Goal: Navigation & Orientation: Understand site structure

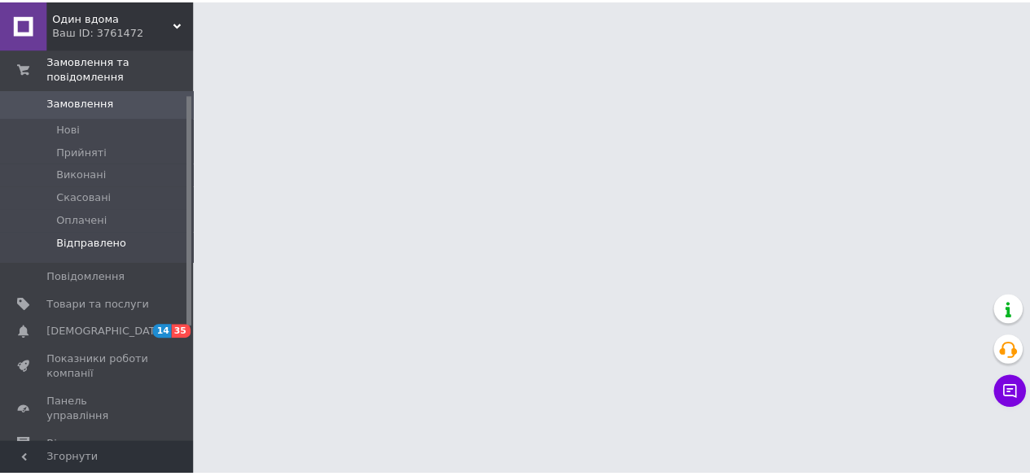
scroll to position [163, 0]
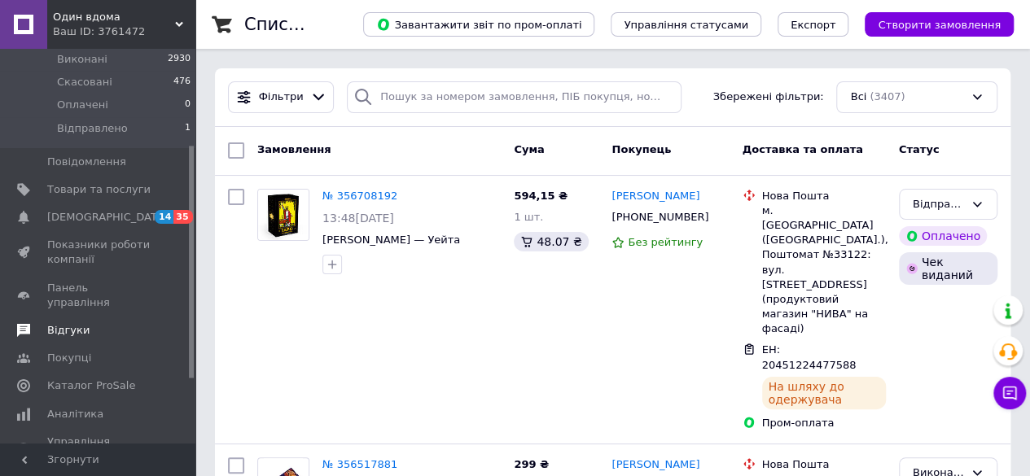
click at [80, 323] on span "Відгуки" at bounding box center [68, 330] width 42 height 15
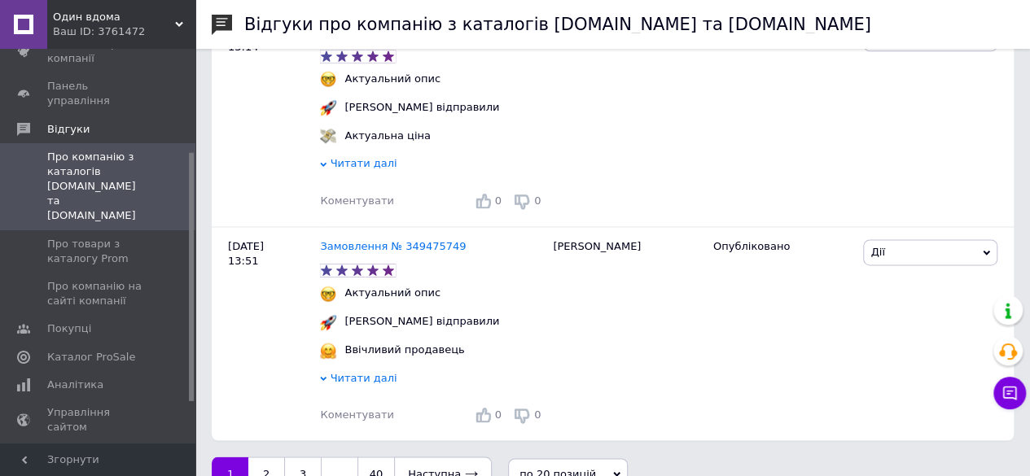
scroll to position [4212, 0]
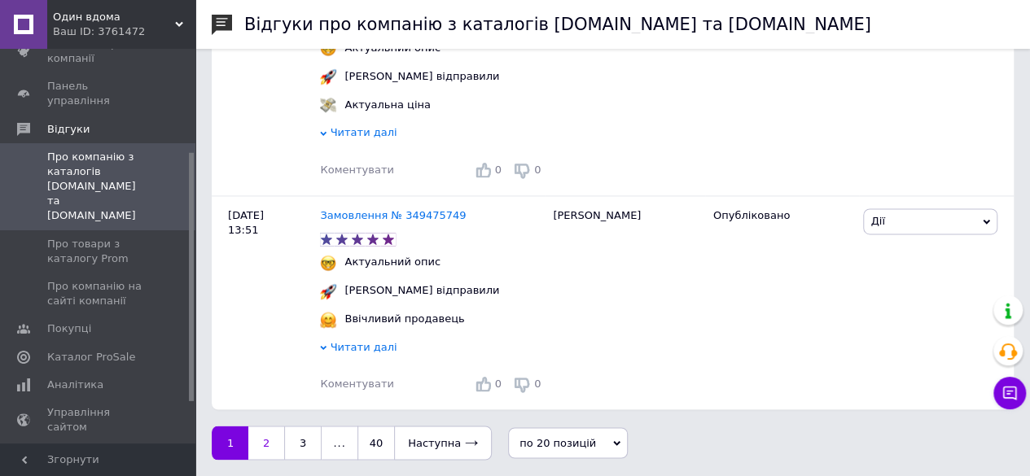
click at [275, 440] on link "2" at bounding box center [266, 443] width 36 height 34
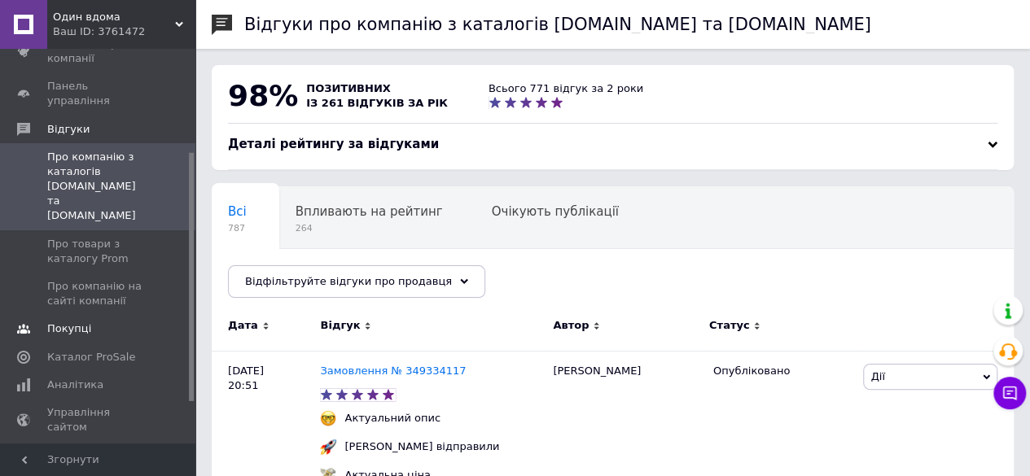
click at [96, 321] on span "Покупці" at bounding box center [98, 328] width 103 height 15
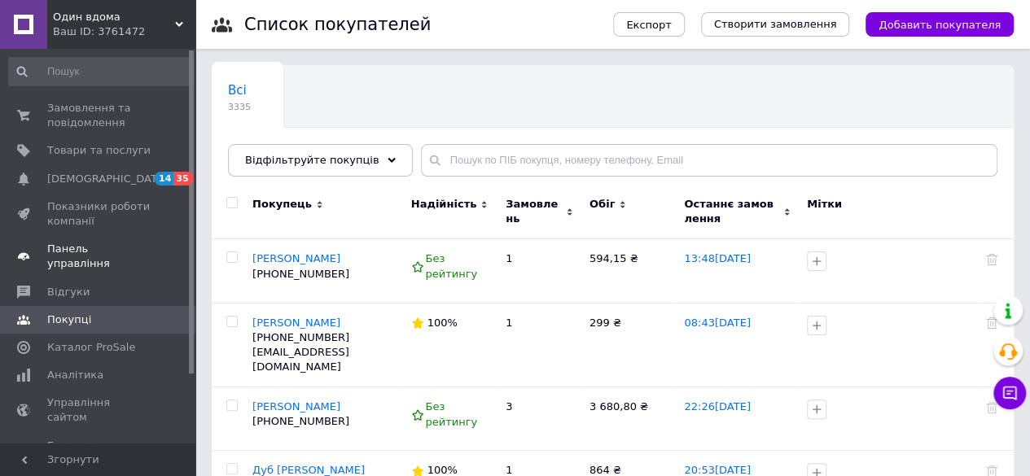
click at [95, 243] on span "Панель управління" at bounding box center [98, 256] width 103 height 29
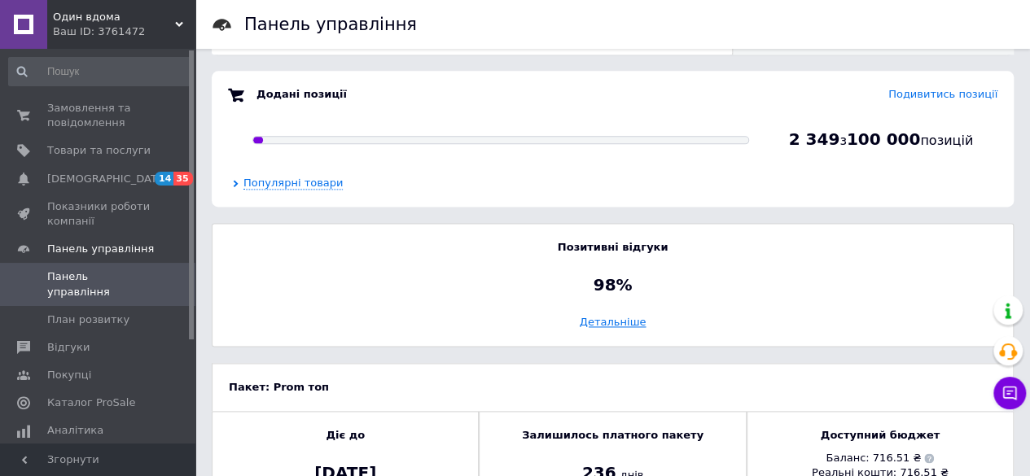
scroll to position [1081, 0]
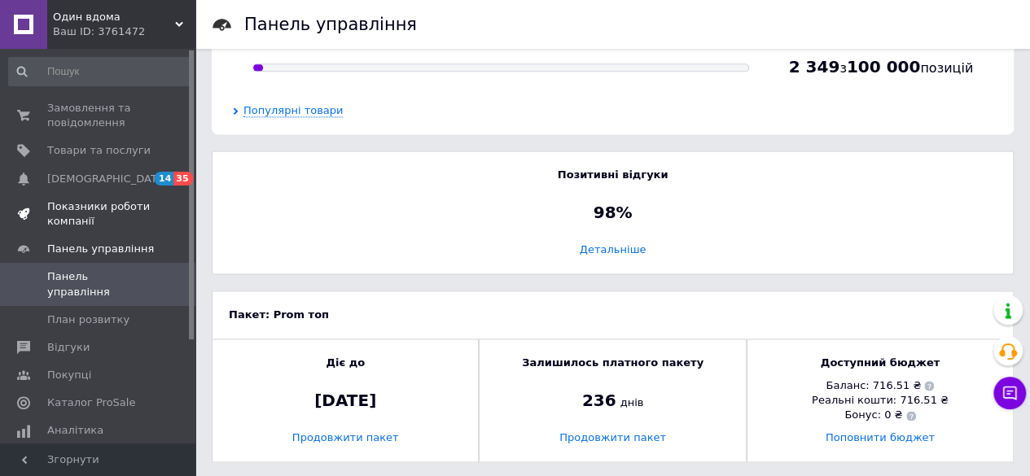
click at [98, 221] on span "Показники роботи компанії" at bounding box center [98, 213] width 103 height 29
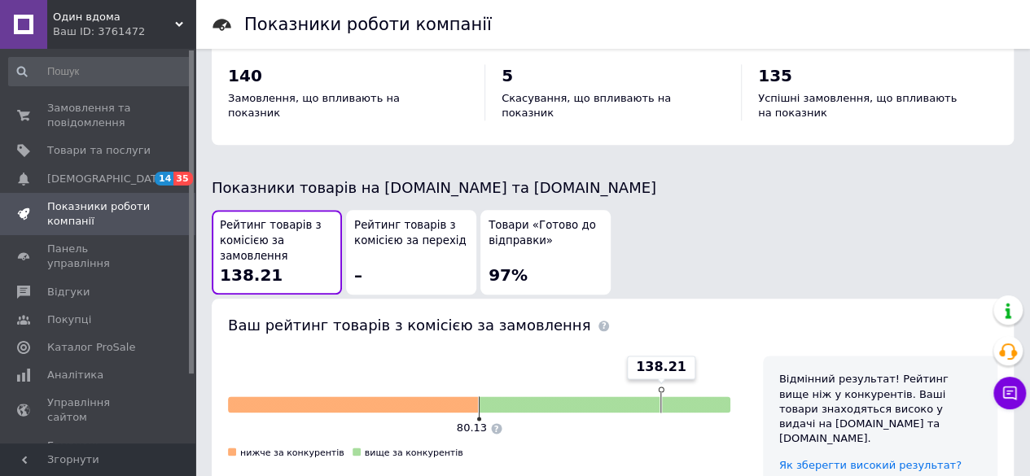
scroll to position [1008, 0]
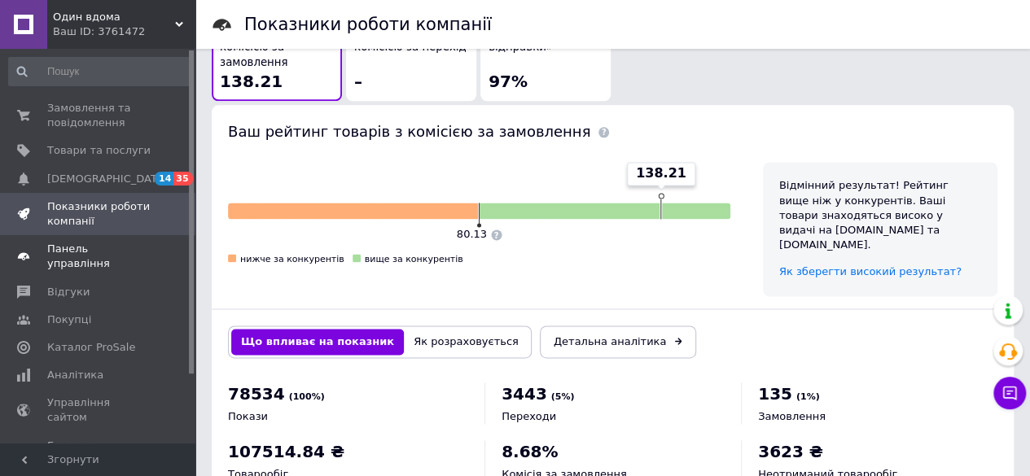
click at [114, 246] on span "Панель управління" at bounding box center [98, 256] width 103 height 29
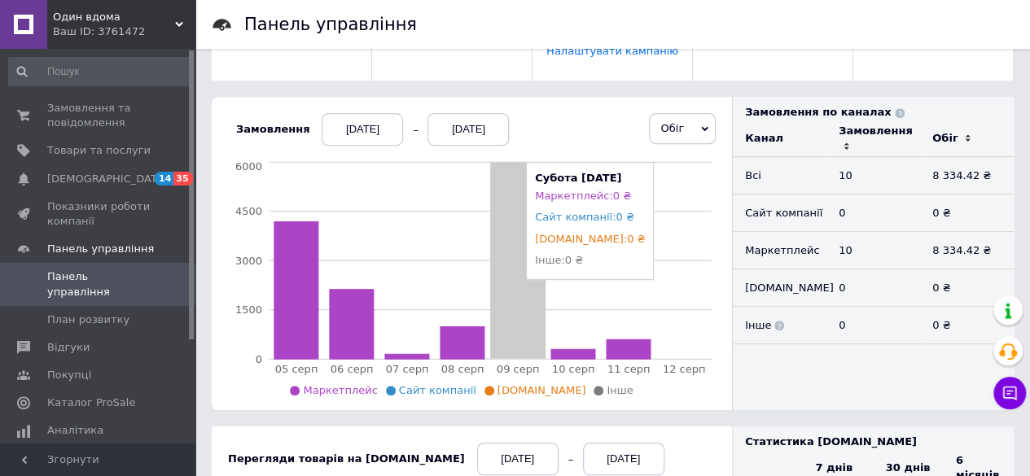
scroll to position [326, 0]
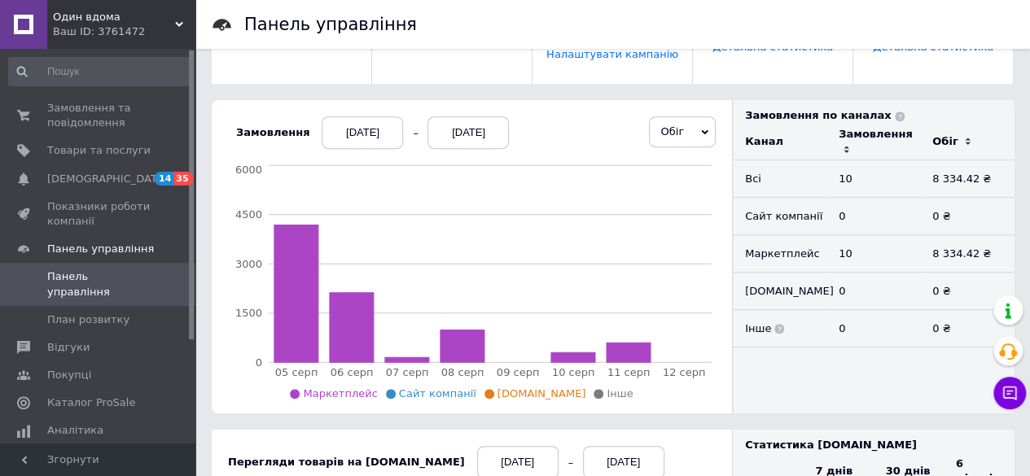
click at [350, 142] on div "[DATE]" at bounding box center [361, 132] width 81 height 33
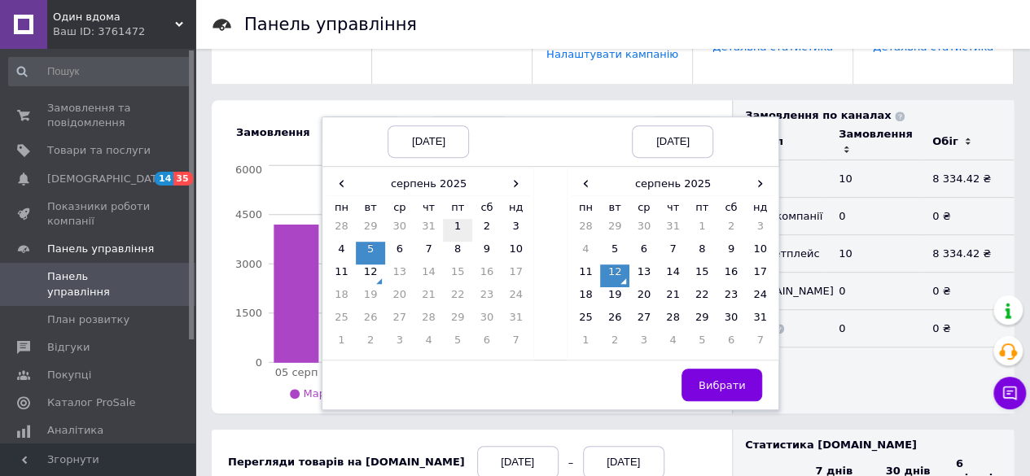
click at [444, 225] on td "1" at bounding box center [457, 230] width 29 height 23
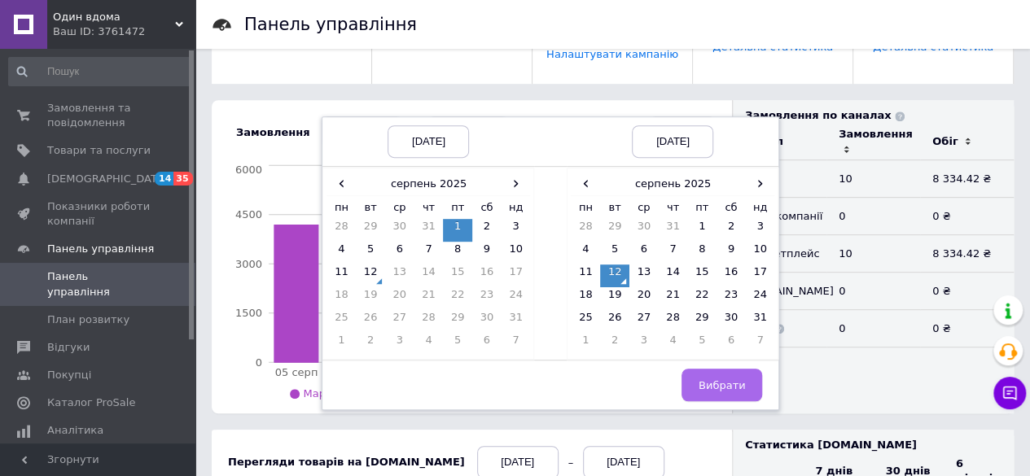
click at [701, 370] on button "Вибрати" at bounding box center [721, 385] width 81 height 33
